Goal: Task Accomplishment & Management: Manage account settings

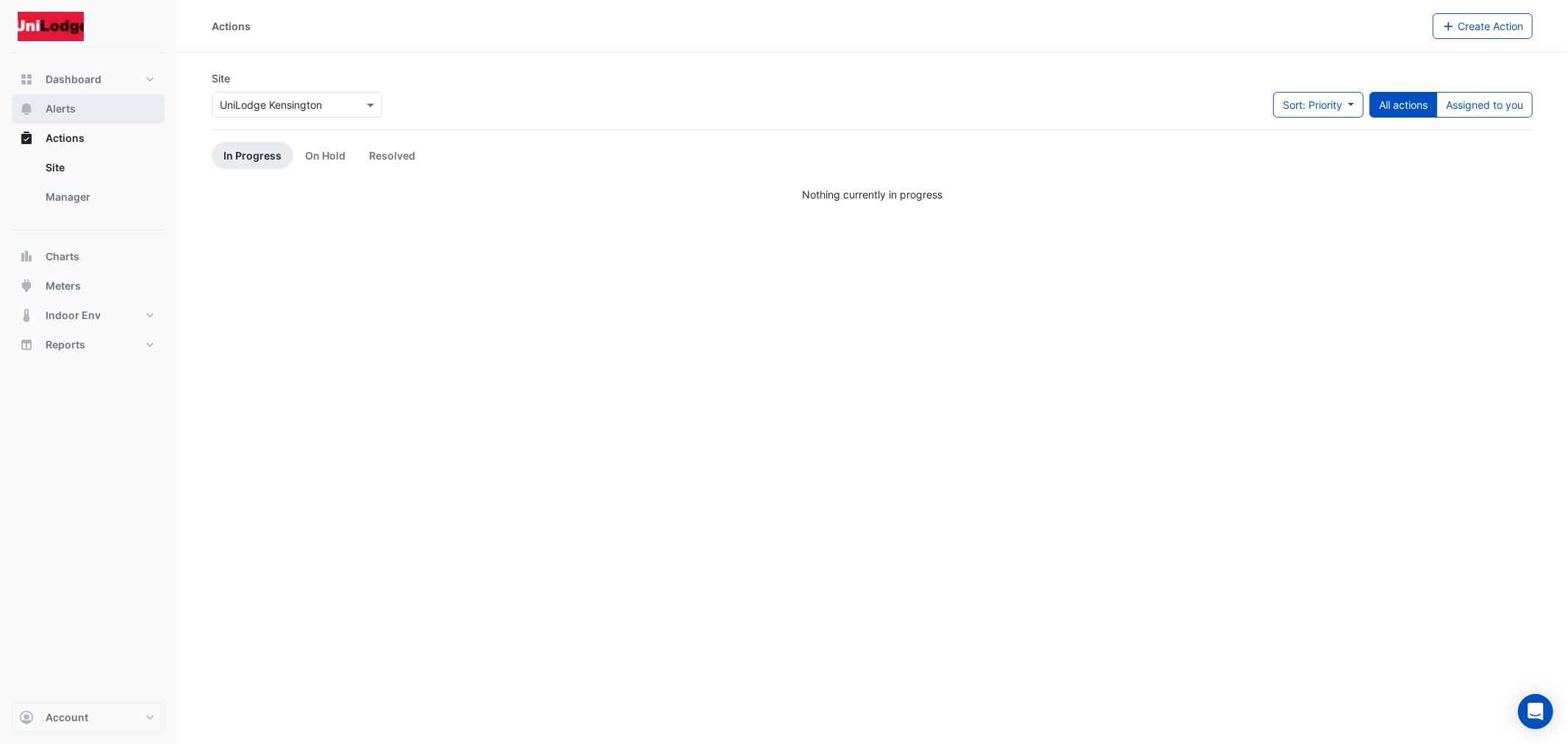
click at [59, 113] on span "Alerts" at bounding box center [61, 109] width 30 height 15
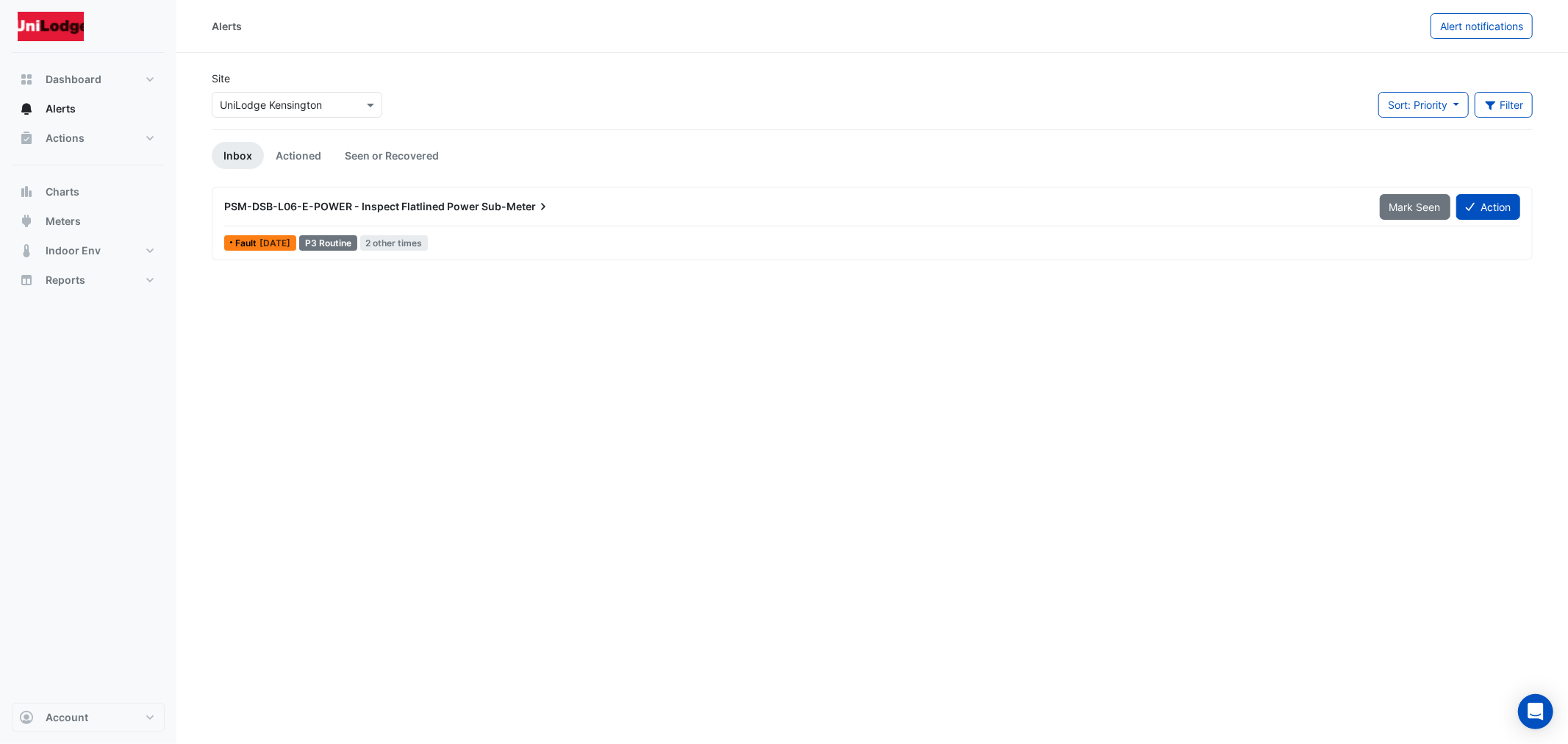
click at [446, 202] on span "PSM-DSB-L06-E-POWER - Inspect Flatlined Power" at bounding box center [351, 205] width 255 height 12
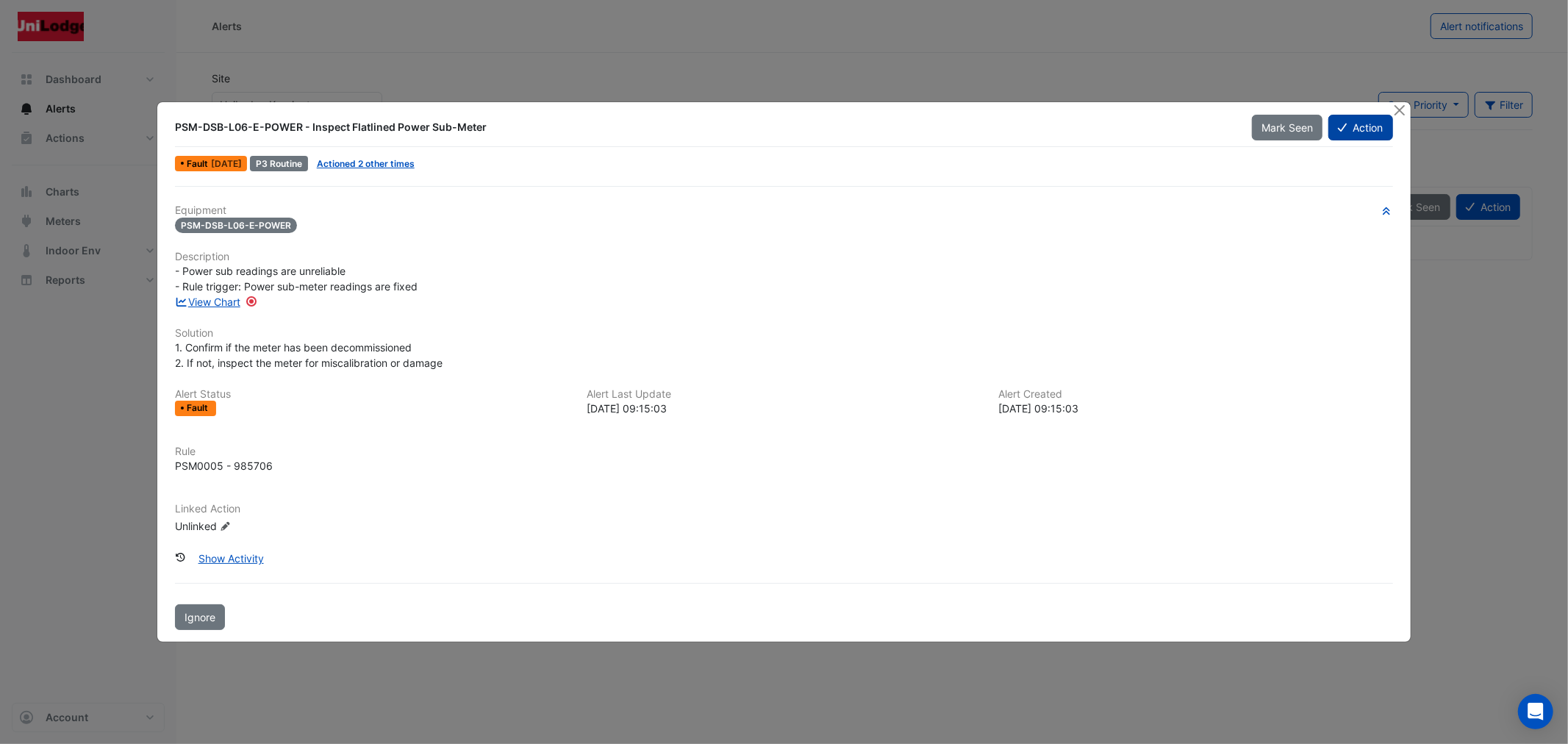
click at [1340, 130] on icon at bounding box center [1341, 127] width 8 height 8
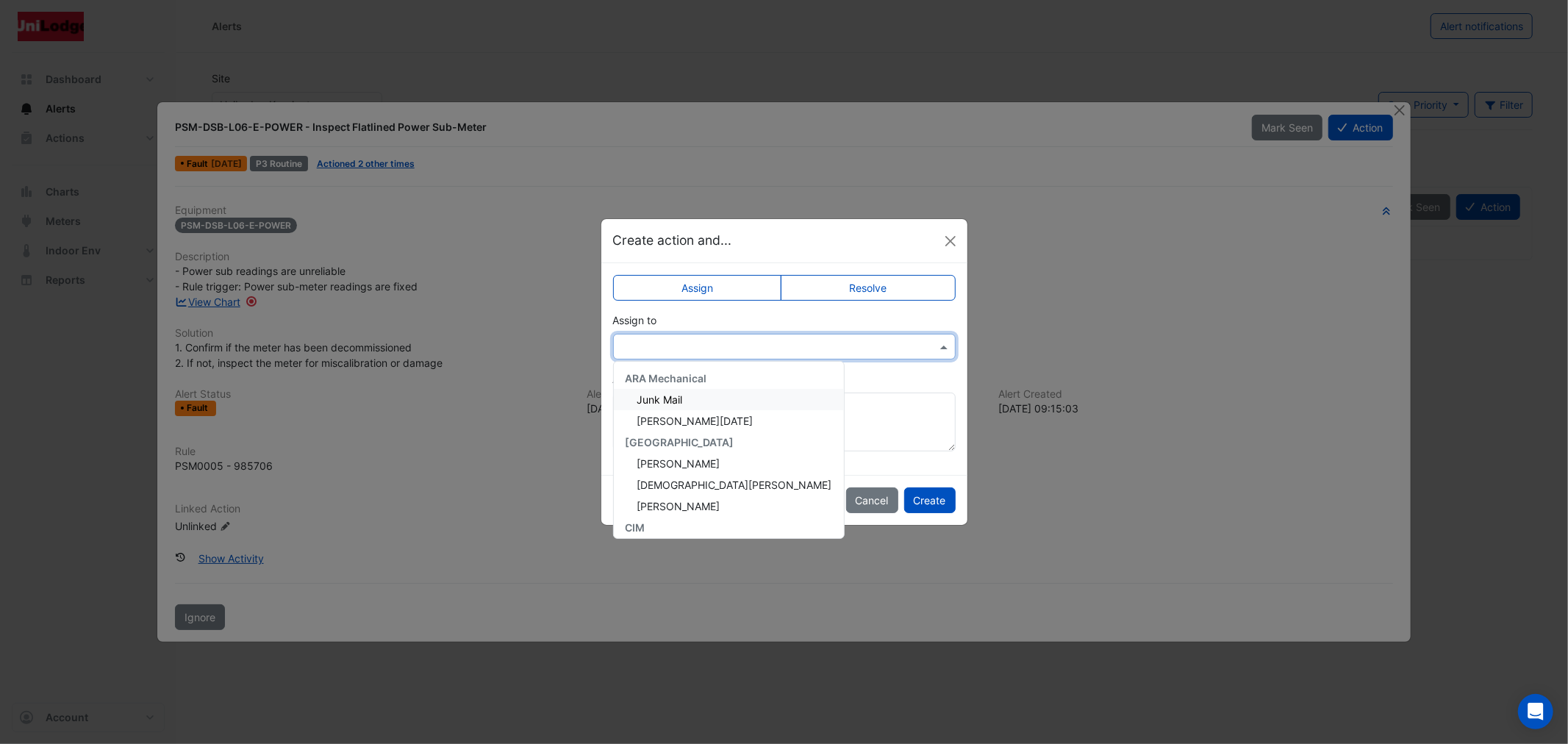
click at [782, 334] on div at bounding box center [784, 347] width 343 height 26
click at [945, 372] on div "Add comment (optional)" at bounding box center [784, 412] width 343 height 80
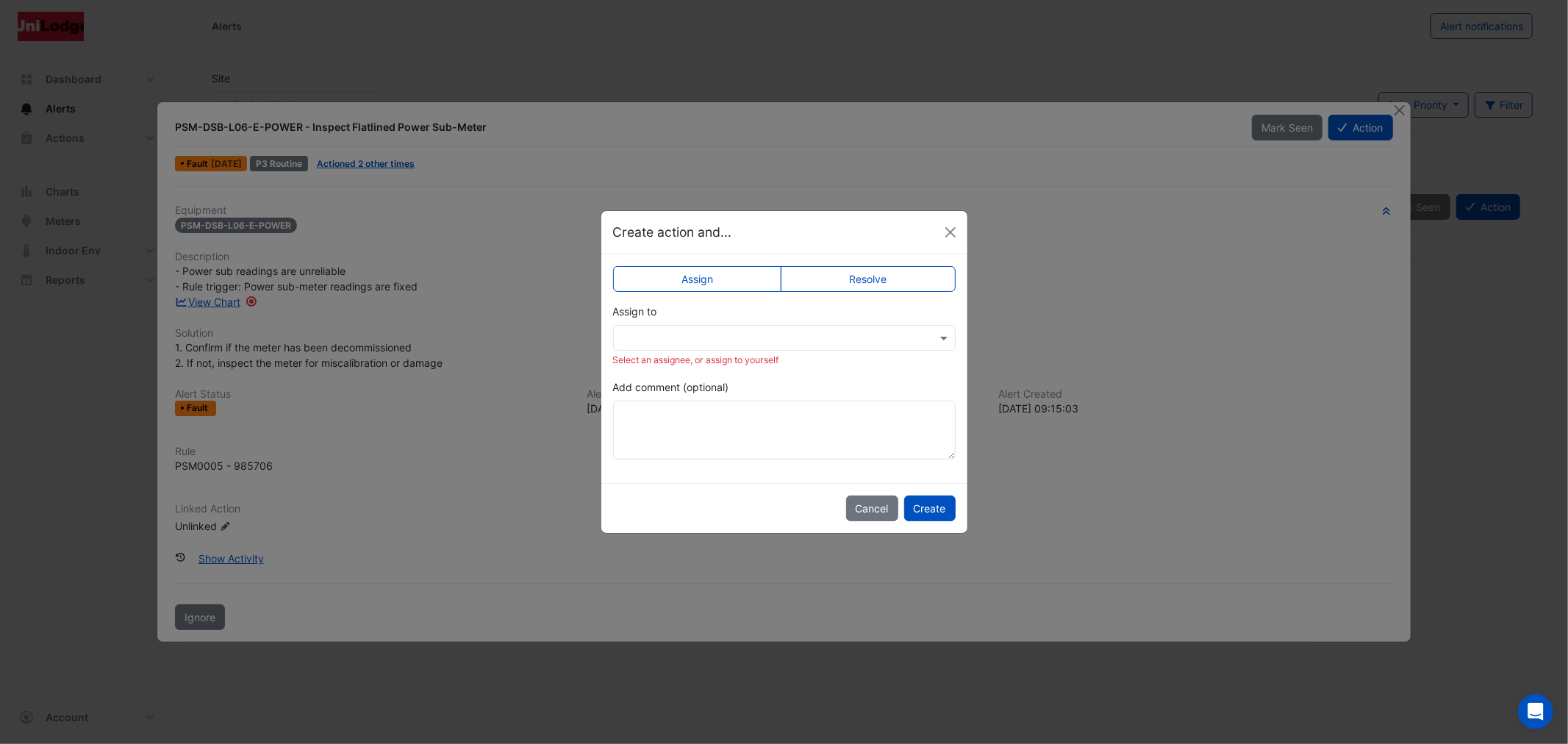
click at [876, 277] on label "Resolve" at bounding box center [867, 279] width 175 height 26
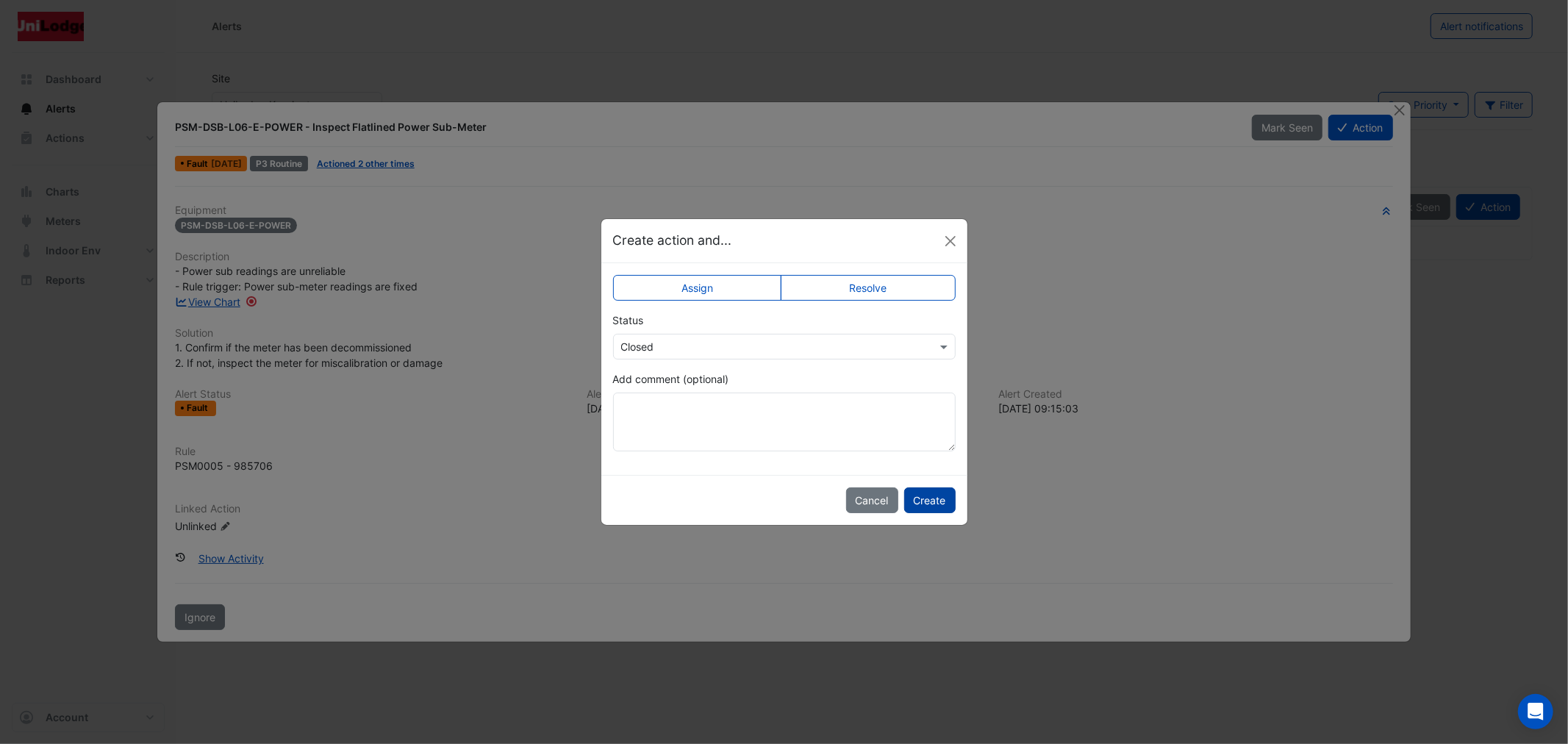
click at [927, 491] on button "Create" at bounding box center [930, 500] width 51 height 26
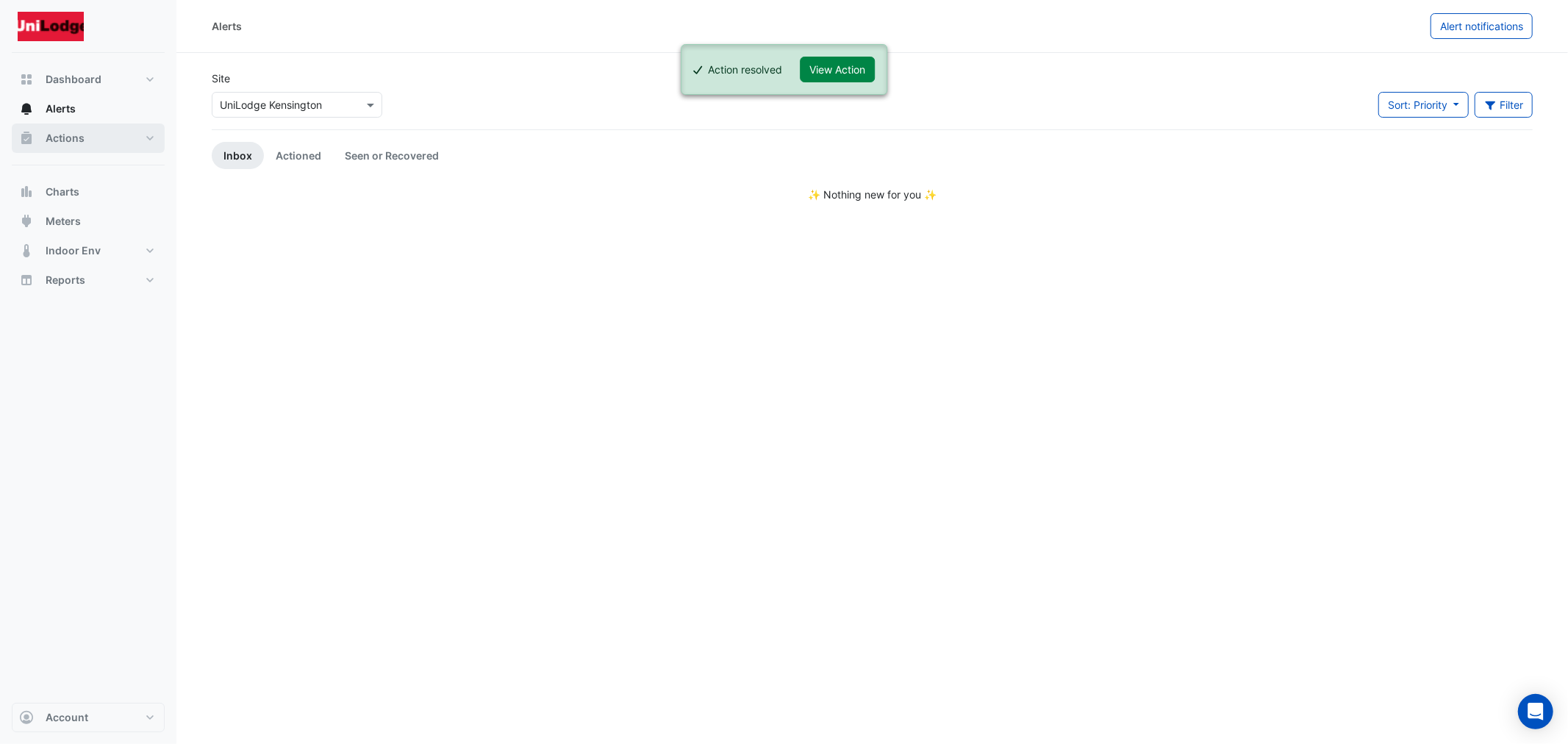
click at [83, 134] on span "Actions" at bounding box center [65, 138] width 39 height 15
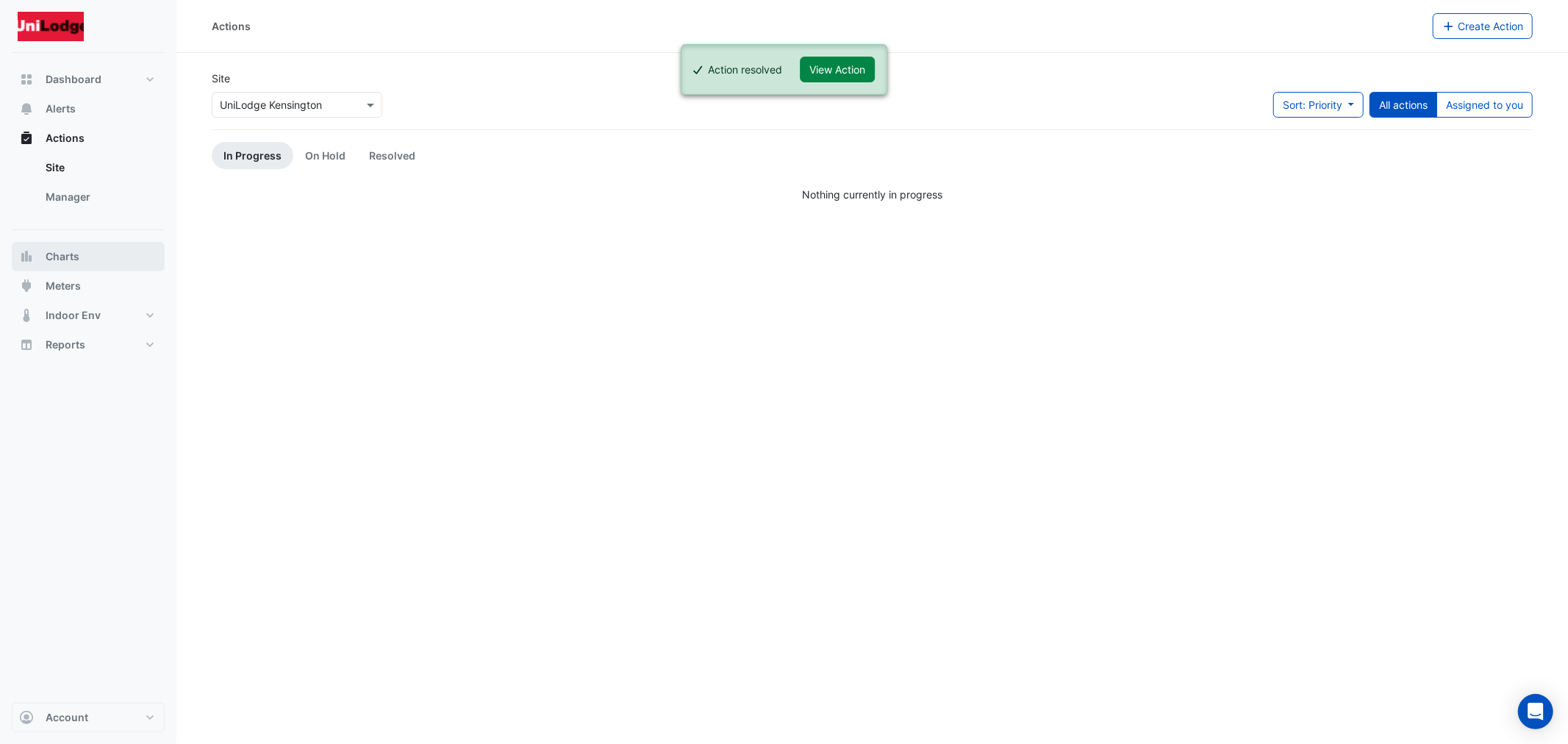
click at [66, 256] on span "Charts" at bounding box center [63, 257] width 34 height 15
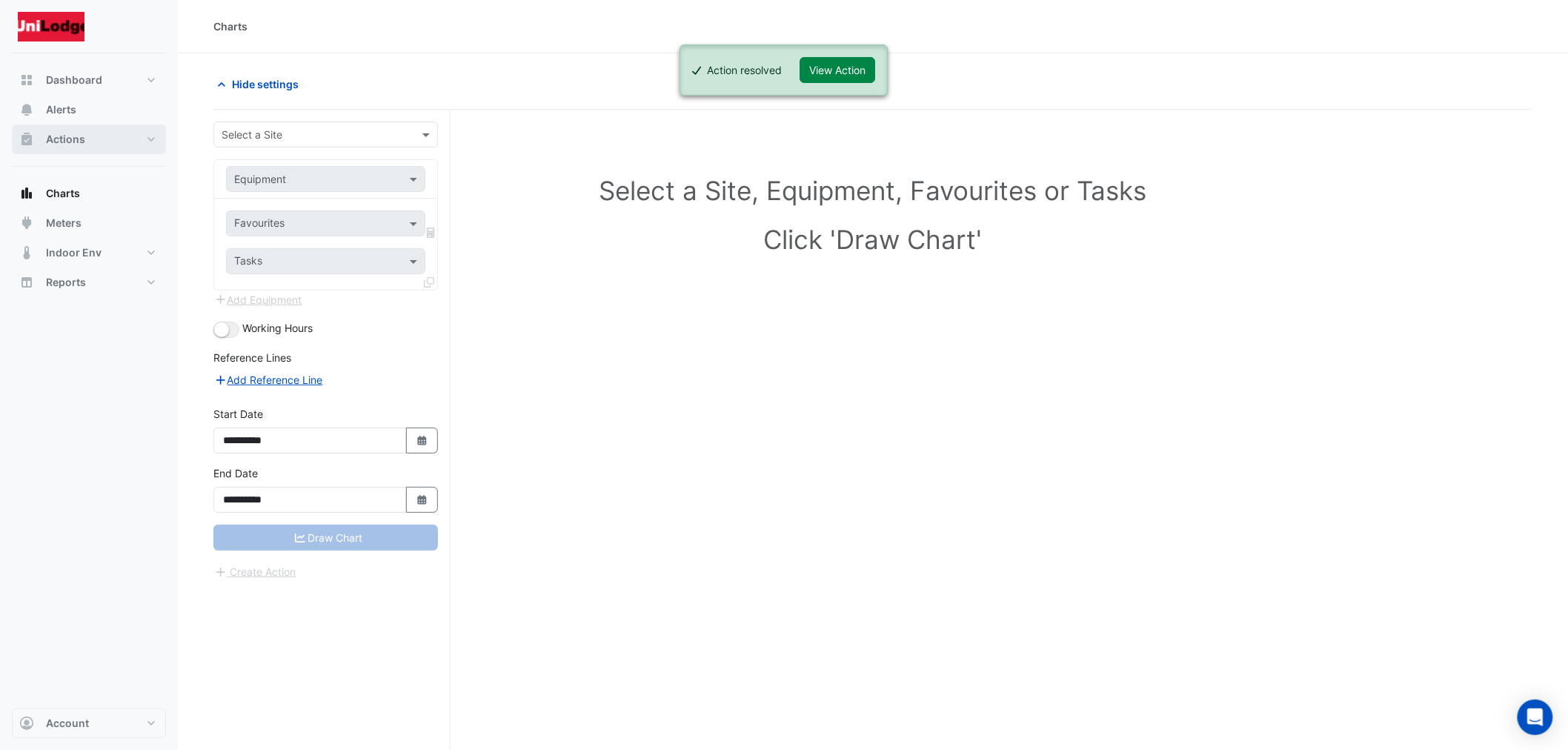
click at [82, 138] on span "Actions" at bounding box center [66, 139] width 40 height 15
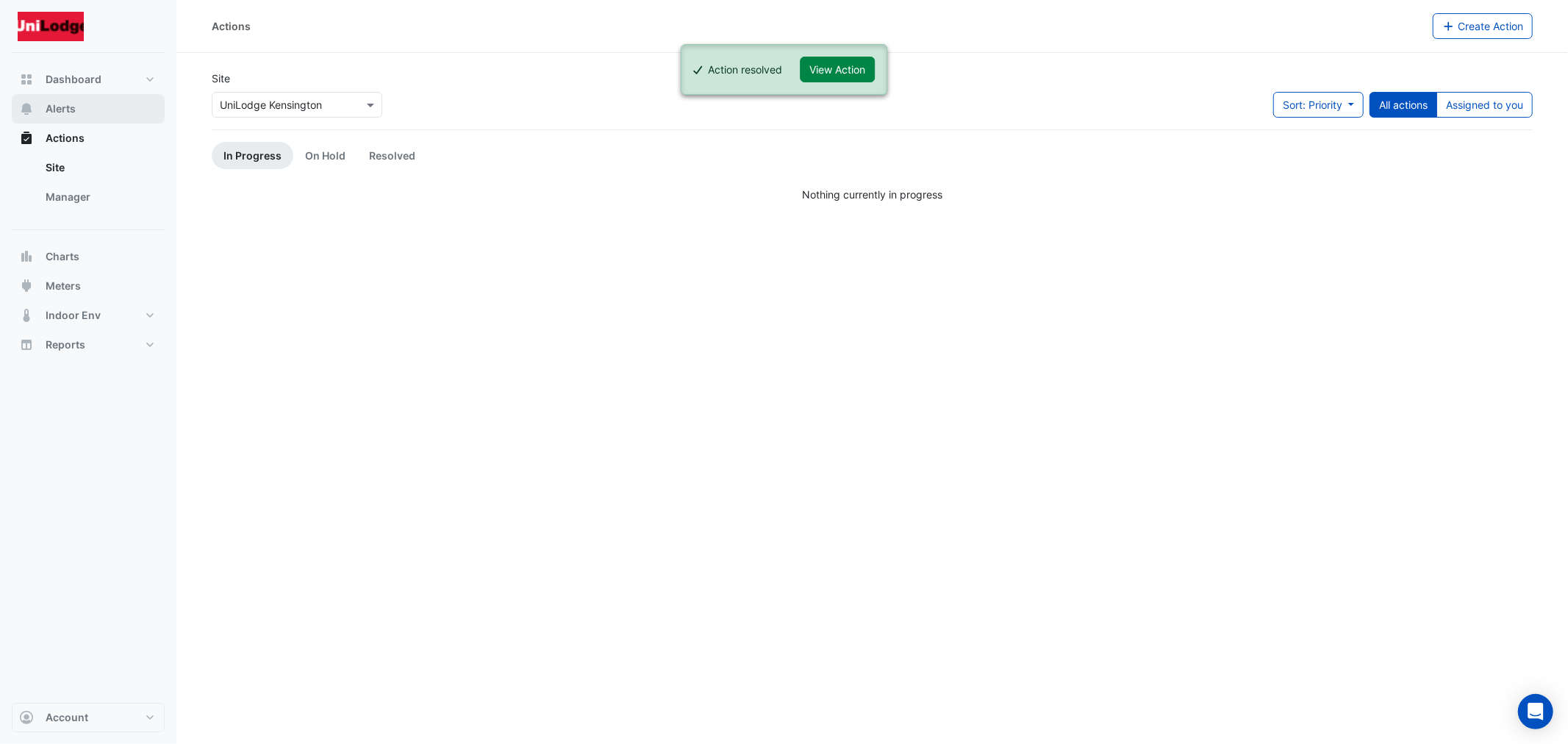
click at [90, 111] on button "Alerts" at bounding box center [89, 108] width 153 height 29
